Goal: Information Seeking & Learning: Learn about a topic

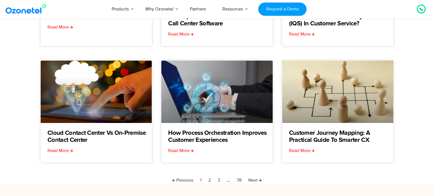
scroll to position [147, 0]
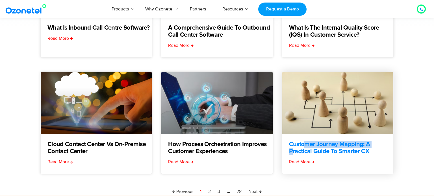
drag, startPoint x: 281, startPoint y: 140, endPoint x: 362, endPoint y: 146, distance: 81.6
click at [362, 146] on div "What Is Inbound Call Centre Software? Read More A Comprehensive Guide to Outbou…" at bounding box center [216, 64] width 353 height 219
copy link "Customer Journey Mapping"
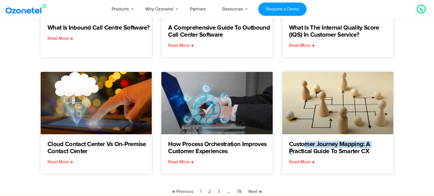
click at [7, 98] on section "**********" at bounding box center [217, 39] width 434 height 312
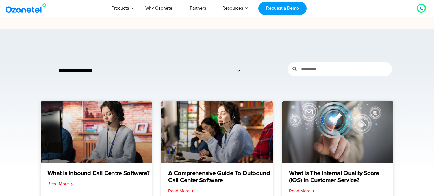
scroll to position [0, 0]
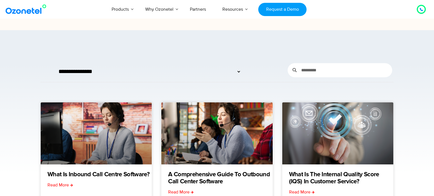
click at [28, 16] on link at bounding box center [27, 9] width 46 height 13
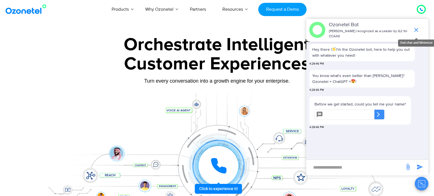
click at [415, 29] on icon "end chat or minimize" at bounding box center [416, 30] width 4 height 4
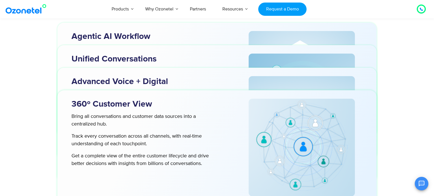
scroll to position [1843, 0]
